Goal: Find specific page/section: Find specific page/section

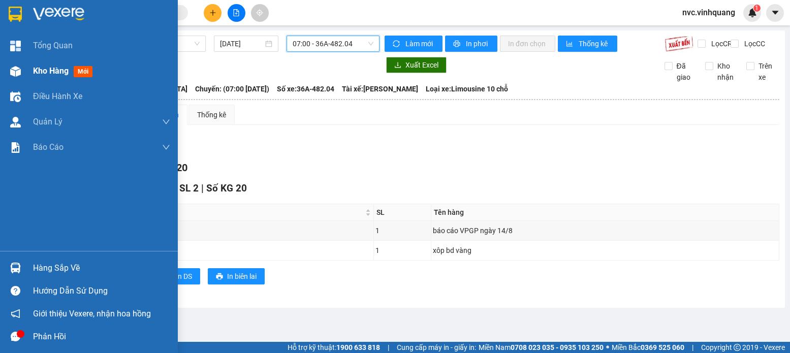
click at [7, 77] on div at bounding box center [16, 71] width 18 height 18
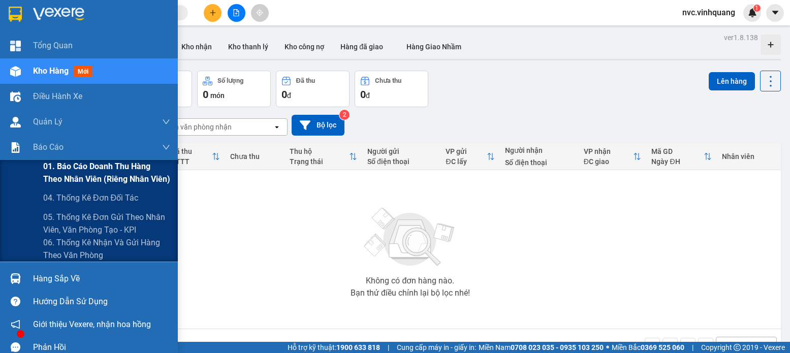
click at [45, 177] on span "01. Báo cáo doanh thu hàng theo nhân viên (riêng nhân viên)" at bounding box center [106, 172] width 127 height 25
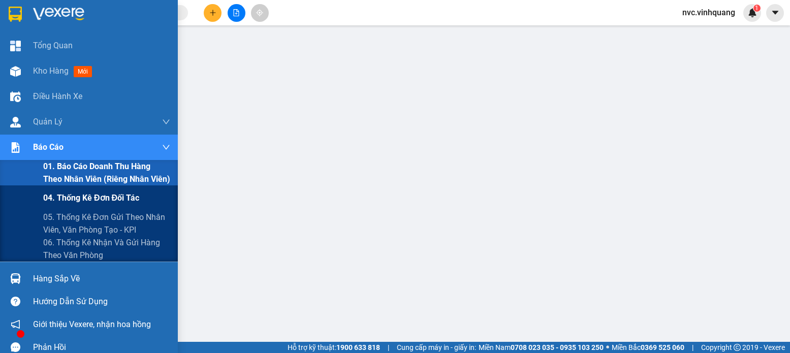
click at [81, 203] on span "04. Thống kê đơn đối tác" at bounding box center [91, 197] width 96 height 13
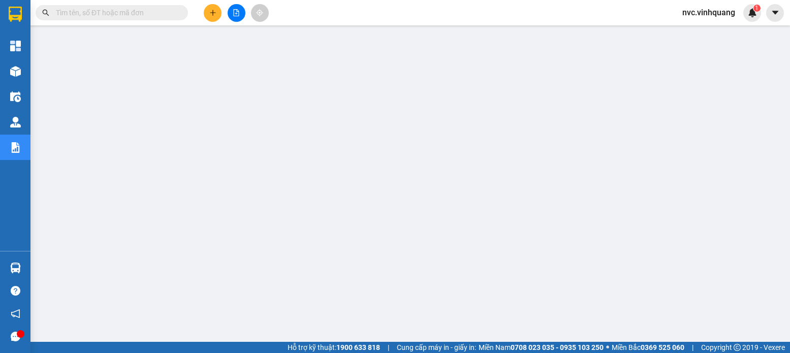
click at [26, 71] on div "Kho hàng mới" at bounding box center [15, 70] width 30 height 25
